Goal: Check status: Check status

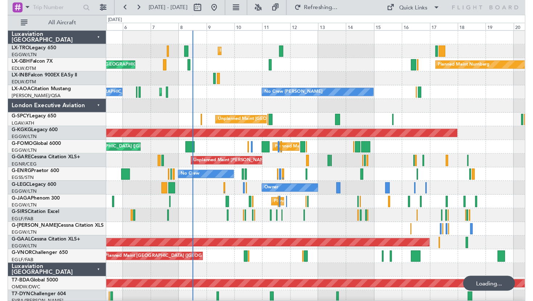
scroll to position [0, 0]
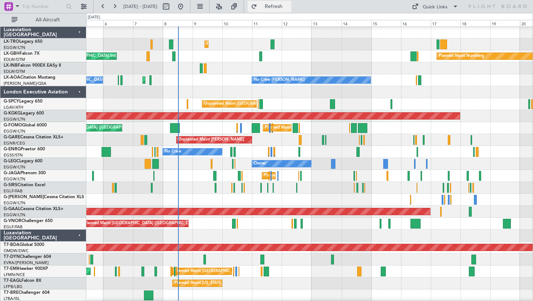
click at [289, 4] on span "Refresh" at bounding box center [273, 6] width 30 height 5
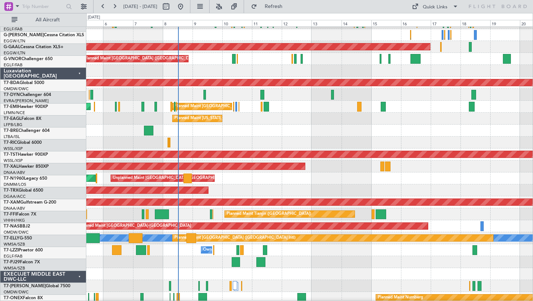
scroll to position [167, 0]
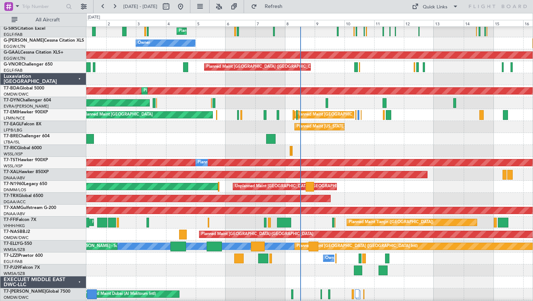
click at [287, 129] on div "Planned Maint [US_STATE] ([GEOGRAPHIC_DATA])" at bounding box center [309, 127] width 446 height 12
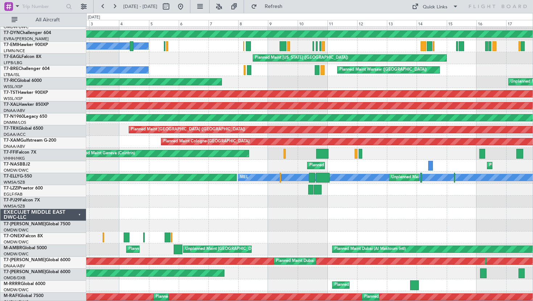
scroll to position [224, 0]
click at [452, 61] on div "Planned Maint [US_STATE] ([GEOGRAPHIC_DATA])" at bounding box center [309, 58] width 446 height 12
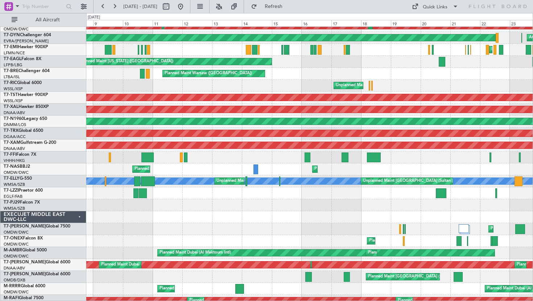
scroll to position [223, 0]
click at [322, 73] on div "Planned Maint Warsaw ([GEOGRAPHIC_DATA]) Planned Maint [GEOGRAPHIC_DATA] ([GEOG…" at bounding box center [309, 74] width 446 height 12
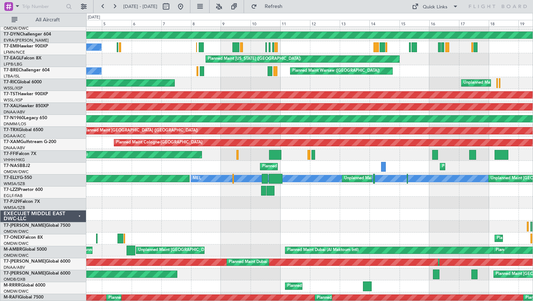
scroll to position [223, 0]
click at [436, 63] on div "Planned Maint [US_STATE] ([GEOGRAPHIC_DATA])" at bounding box center [309, 59] width 446 height 12
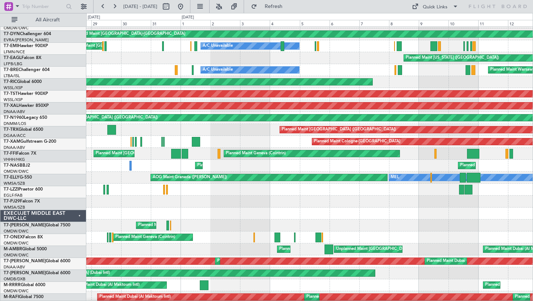
scroll to position [225, 0]
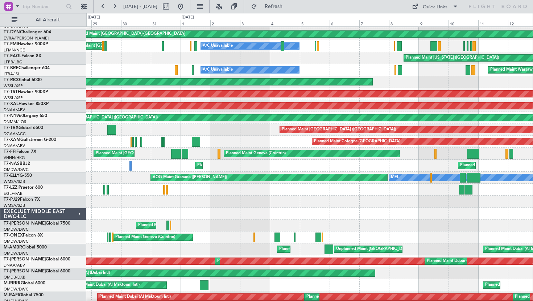
click at [378, 62] on div "Planned Maint [US_STATE] ([GEOGRAPHIC_DATA])" at bounding box center [309, 58] width 446 height 12
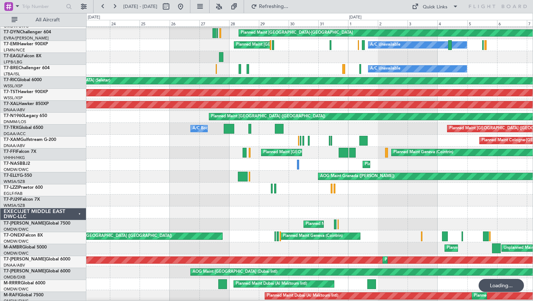
scroll to position [227, 0]
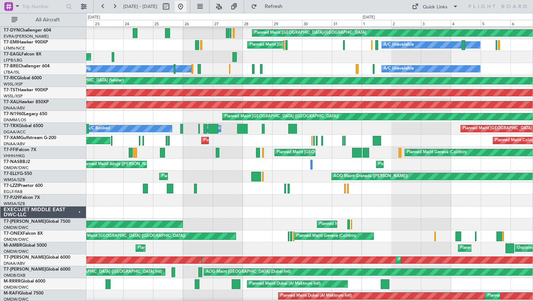
click at [186, 5] on button at bounding box center [181, 7] width 12 height 12
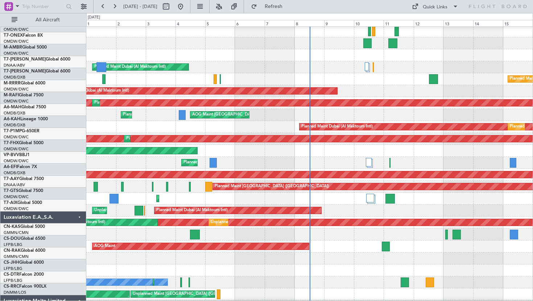
scroll to position [433, 0]
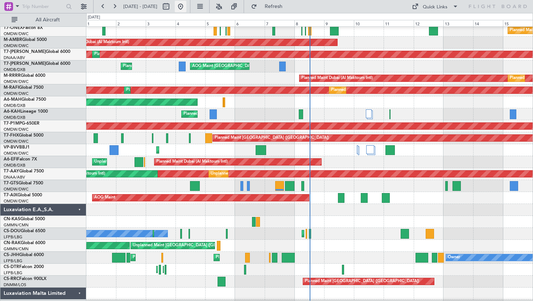
click at [186, 6] on button at bounding box center [181, 7] width 12 height 12
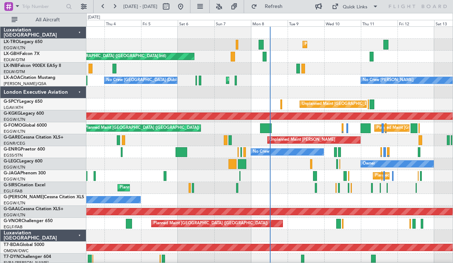
click at [80, 238] on div "Luxaviation [GEOGRAPHIC_DATA]" at bounding box center [43, 236] width 86 height 12
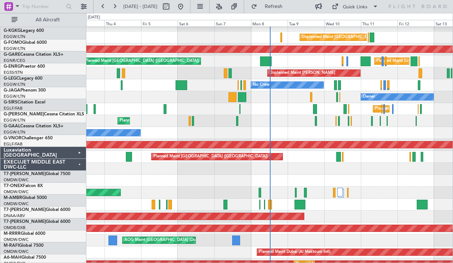
scroll to position [83, 0]
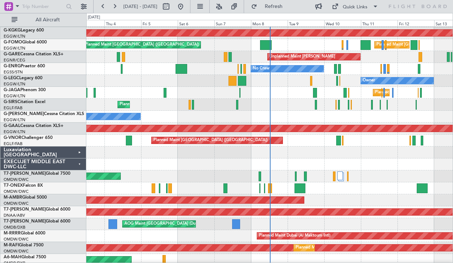
click at [80, 165] on div "EXECUJET MIDDLE EAST DWC-LLC" at bounding box center [43, 165] width 86 height 12
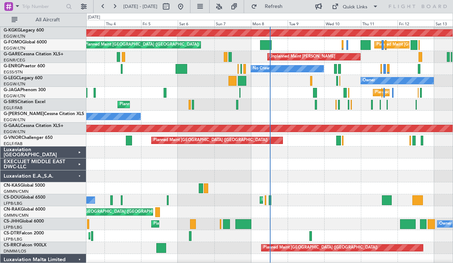
click at [80, 178] on div "Luxaviation E.A.,S.A." at bounding box center [43, 177] width 86 height 12
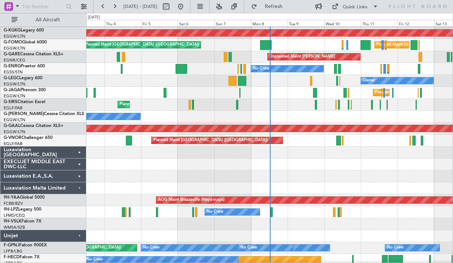
click at [78, 176] on div "Luxaviation E.A.,S.A." at bounding box center [43, 177] width 86 height 12
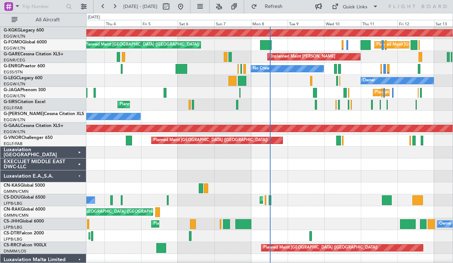
click at [80, 258] on div "Luxaviation Malta Limited" at bounding box center [43, 260] width 86 height 12
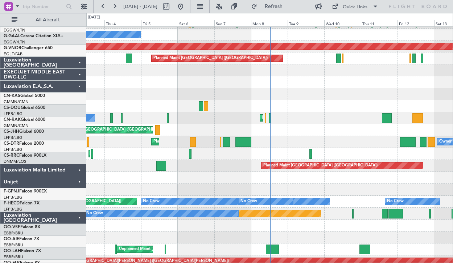
scroll to position [174, 0]
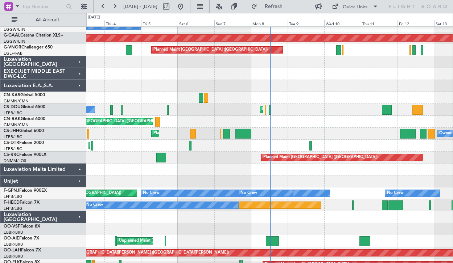
click at [76, 183] on div "Unijet" at bounding box center [43, 182] width 86 height 12
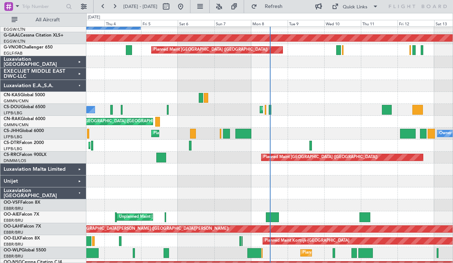
click at [80, 193] on div "Luxaviation [GEOGRAPHIC_DATA]" at bounding box center [43, 194] width 86 height 12
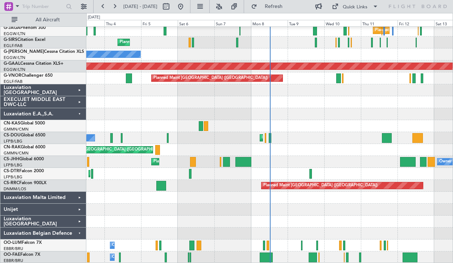
click at [77, 234] on div "Luxaviation Belgian Defence" at bounding box center [43, 234] width 86 height 12
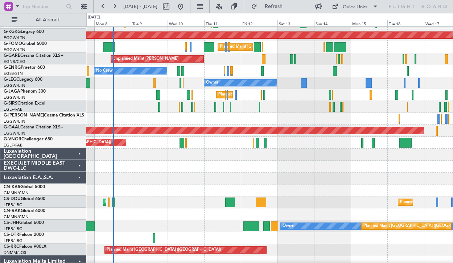
scroll to position [56, 0]
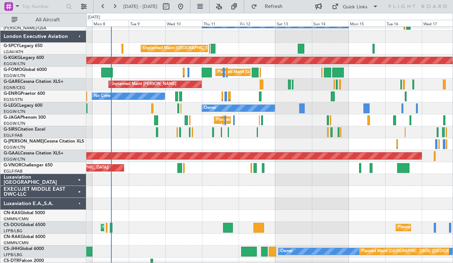
click at [172, 227] on div "Planned Maint Paris (Le Bourget) Planned Maint Paris (Le Bourget) Planned Maint…" at bounding box center [269, 228] width 366 height 12
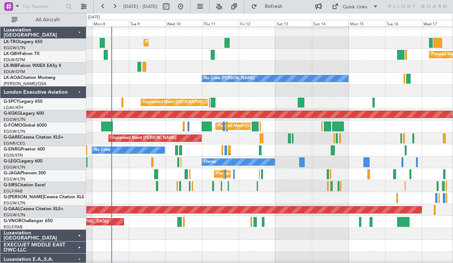
scroll to position [122, 0]
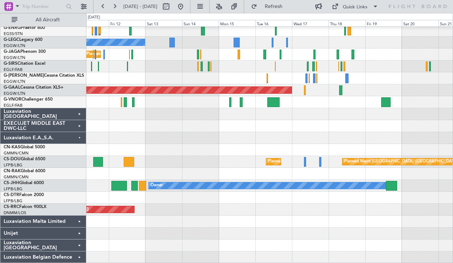
click at [187, 165] on div "Planned Maint Paris (Le Bourget) Planned Maint Paris (Le Bourget)" at bounding box center [269, 162] width 366 height 12
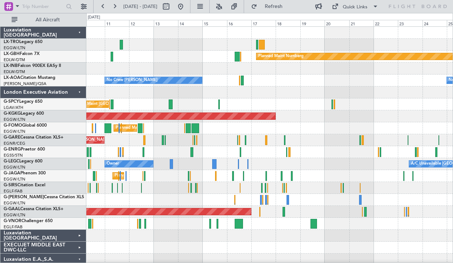
scroll to position [2, 0]
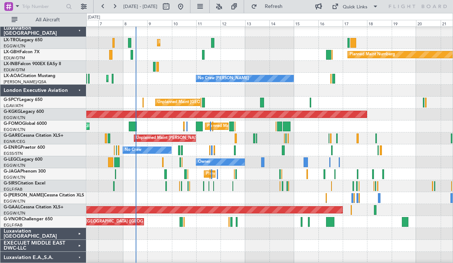
click at [233, 54] on div "Planned Maint Nurnberg Planned Maint Dubai (Dubai Intl)" at bounding box center [269, 55] width 366 height 12
